Goal: Find specific page/section: Find specific page/section

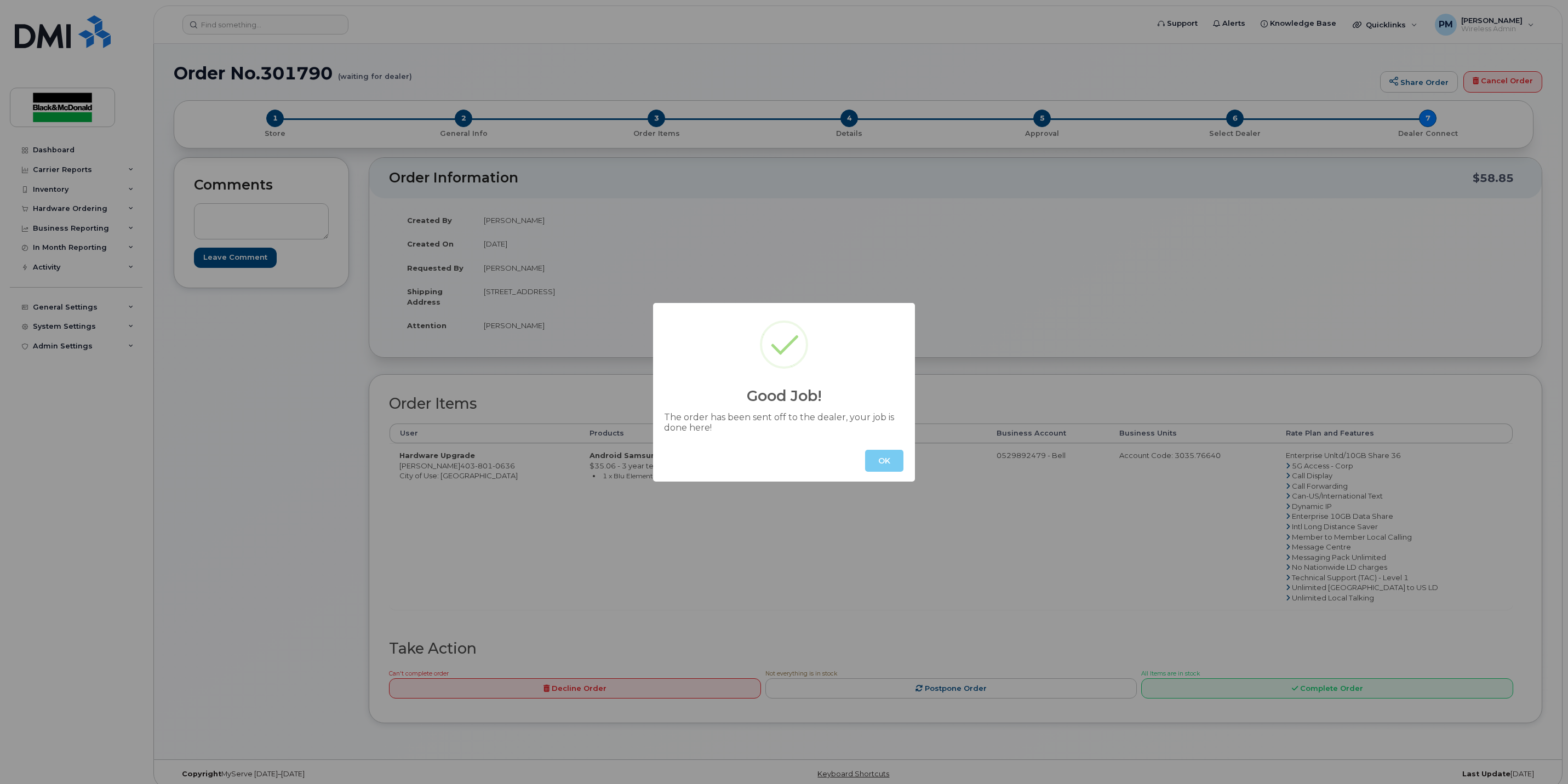
click at [899, 450] on button "OK" at bounding box center [884, 461] width 38 height 22
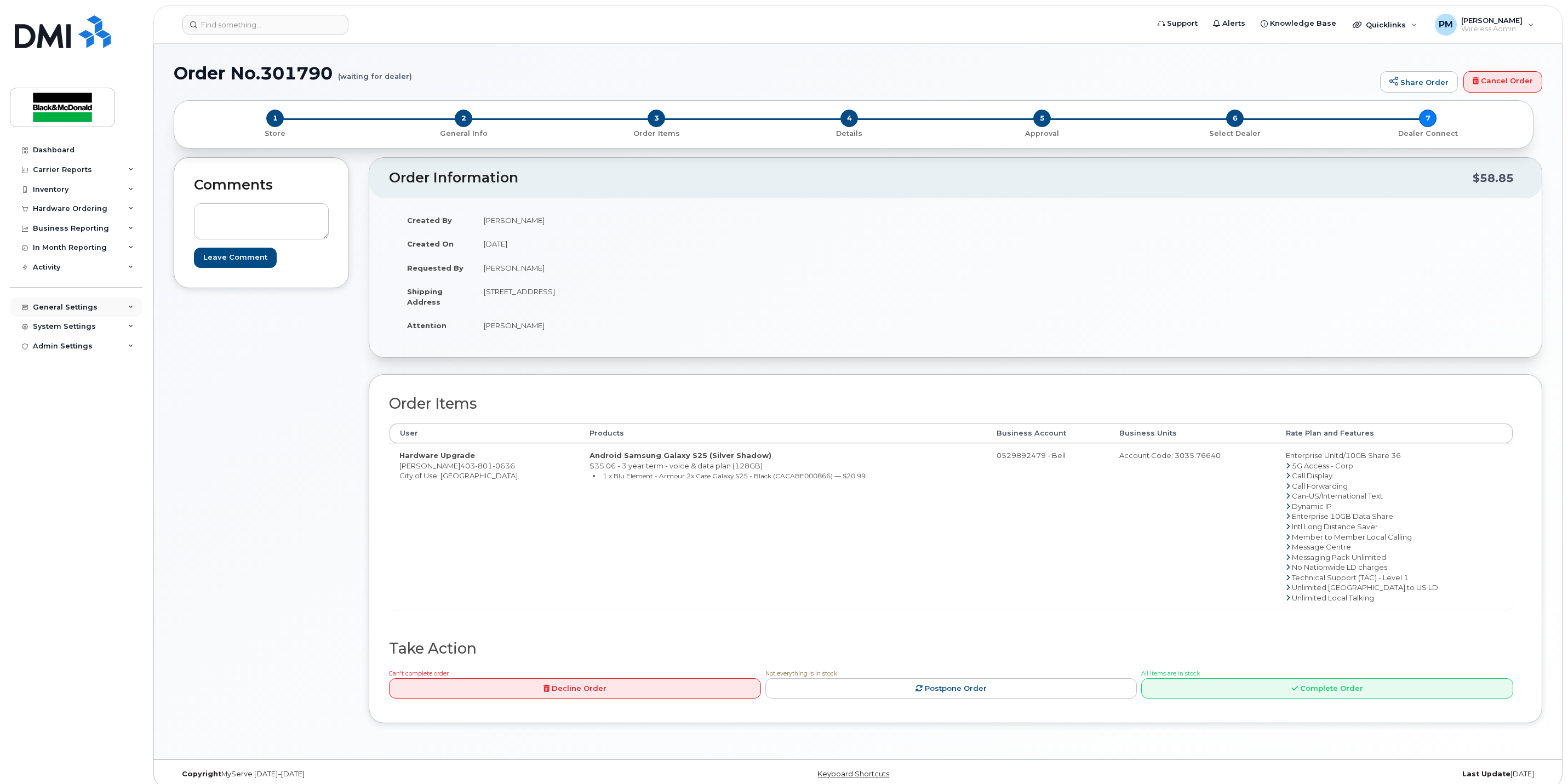
click at [71, 306] on div "General Settings" at bounding box center [65, 307] width 65 height 9
click at [58, 387] on div "Locations" at bounding box center [56, 390] width 37 height 10
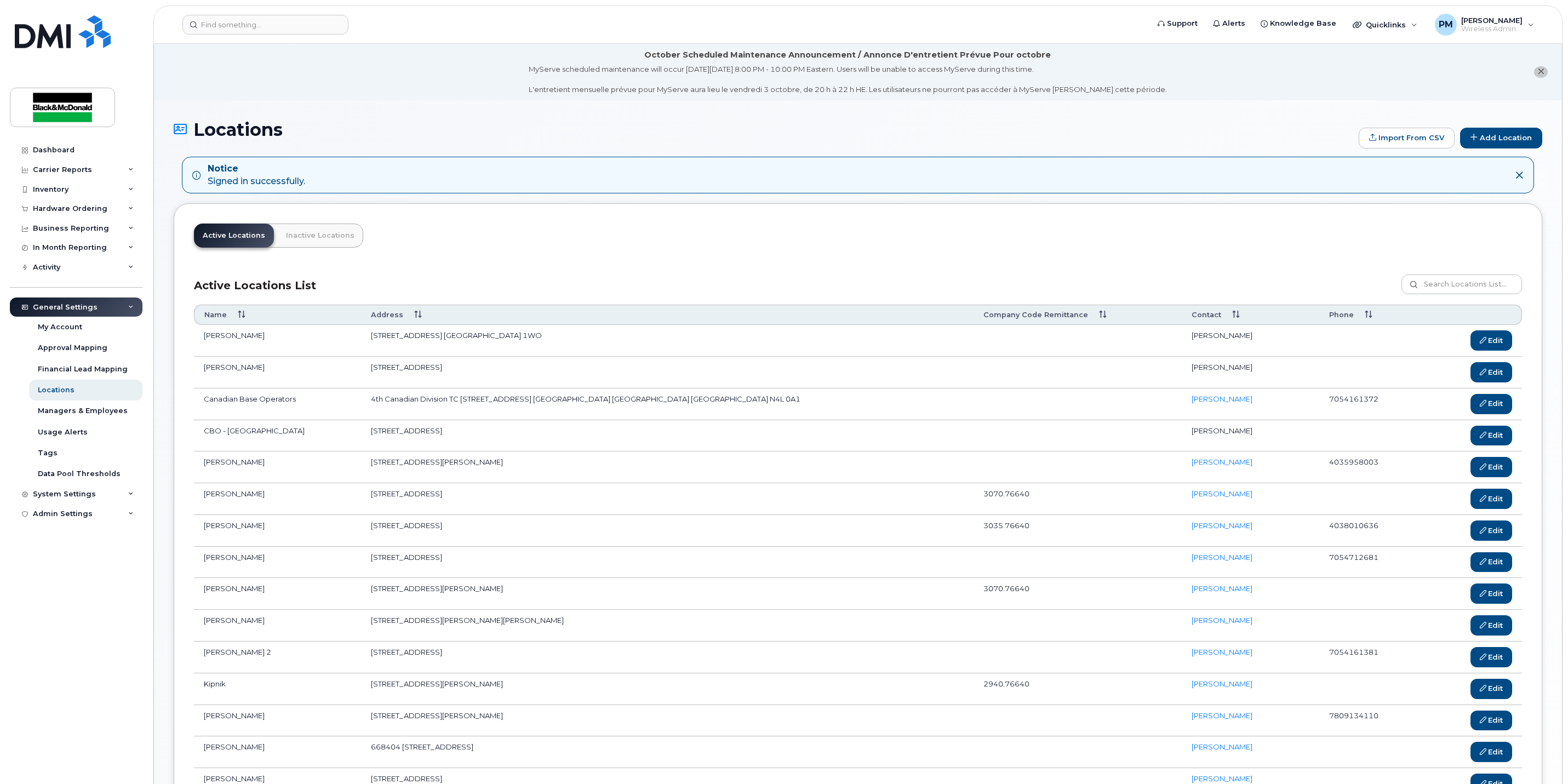
drag, startPoint x: 560, startPoint y: 430, endPoint x: 373, endPoint y: 431, distance: 187.0
click at [373, 431] on td "305 Tiger Moth Way Southport Manitoba R0H1N1" at bounding box center [667, 436] width 613 height 32
copy td "305 Tiger Moth Way Southport Manitoba R0H1N1"
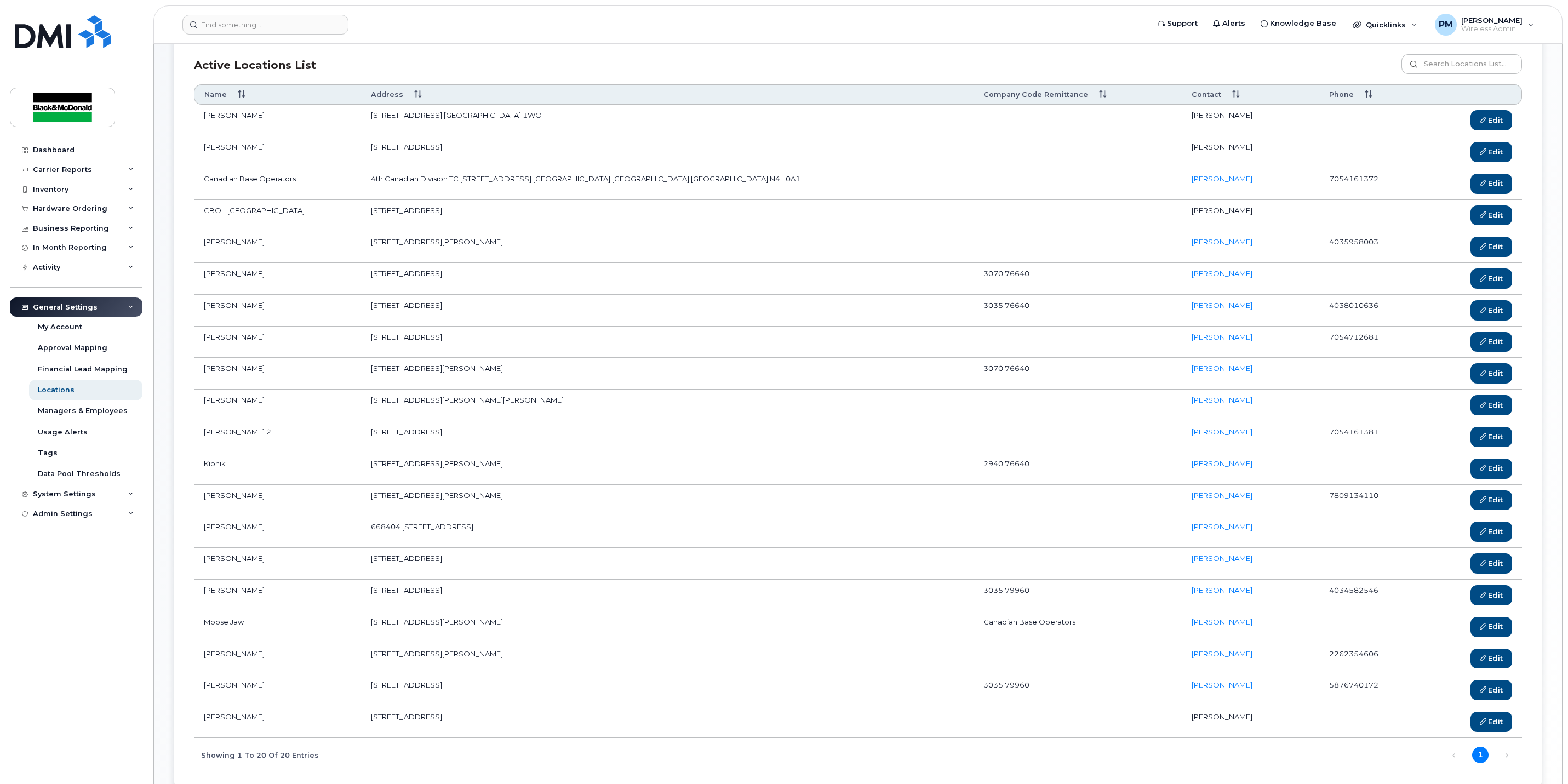
scroll to position [247, 0]
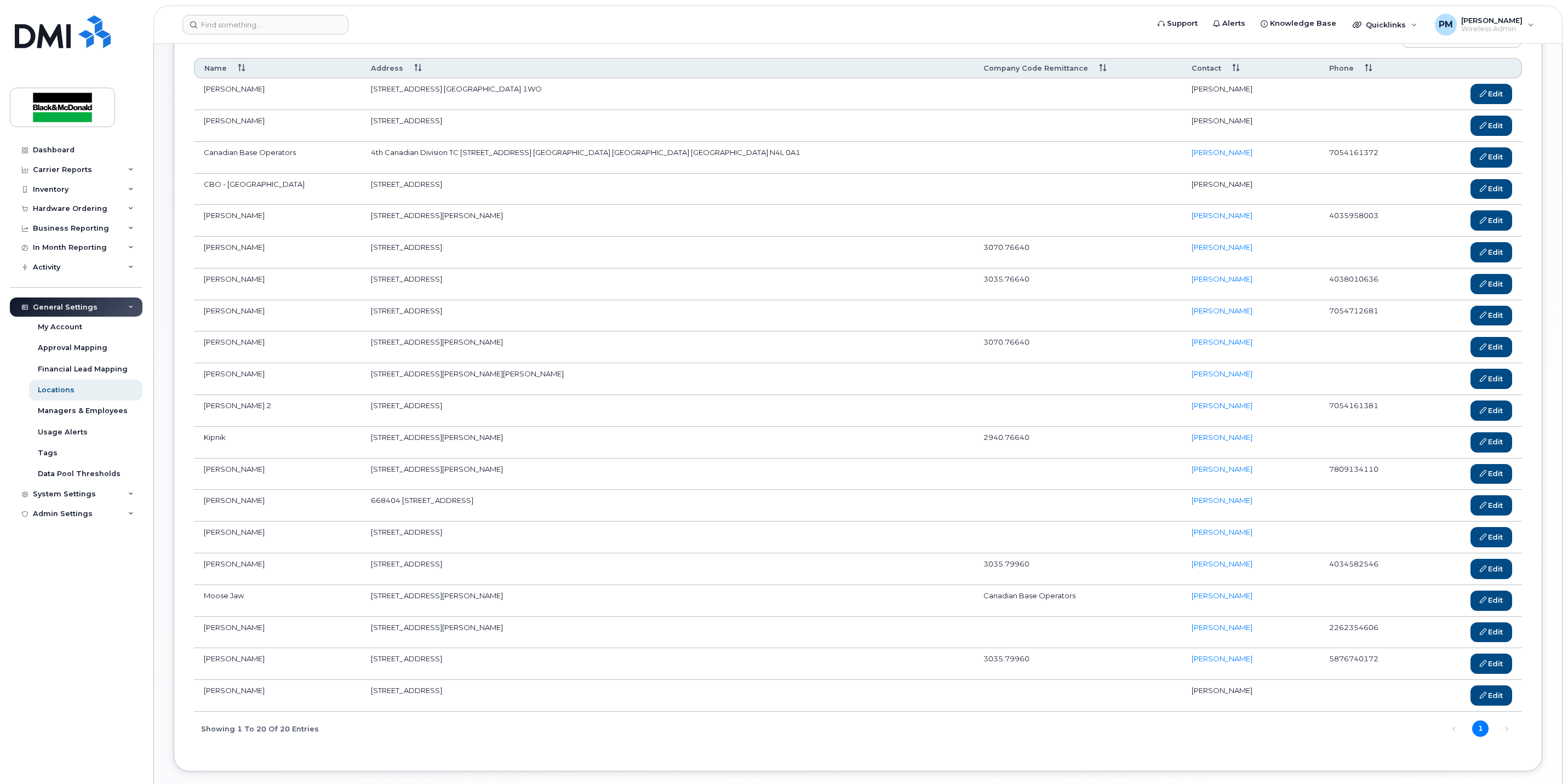
drag, startPoint x: 605, startPoint y: 608, endPoint x: 368, endPoint y: 609, distance: 237.0
click at [368, 609] on td "151 Davidson Ave 15 Wing Bushell Park Saskatchewan S0H 0N0" at bounding box center [667, 600] width 613 height 32
copy td "151 Davidson Ave 15 Wing Bushell Park Saskatchewan S0H 0N0"
drag, startPoint x: 556, startPoint y: 580, endPoint x: 364, endPoint y: 567, distance: 192.4
click at [364, 567] on td "432 Sierra Blvd SW Medicine Hat Alberta T1B 4W4" at bounding box center [667, 569] width 613 height 32
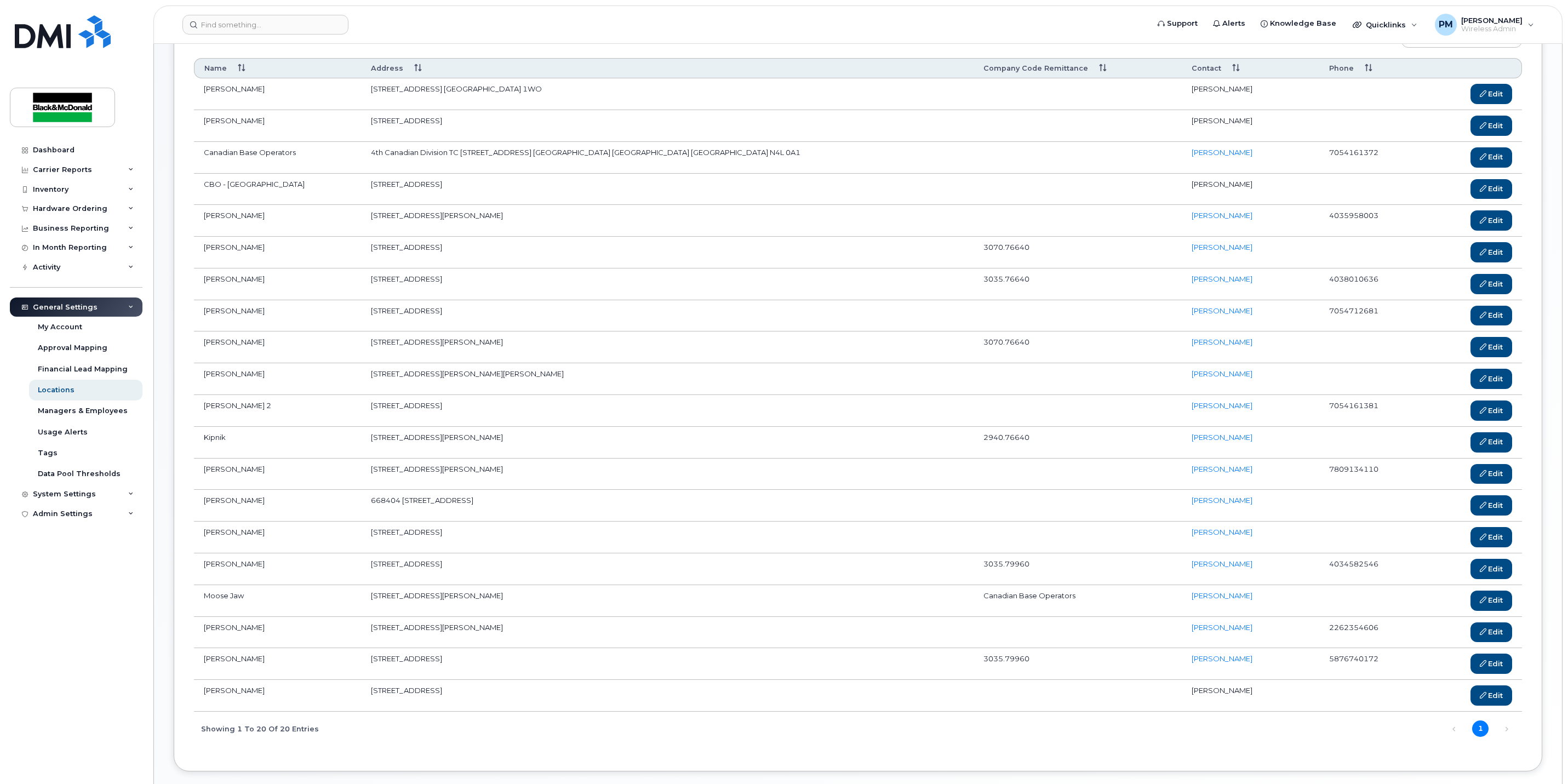
copy td "432 Sierra Blvd SW Medicine Hat Alberta T1B 4W4"
